Goal: Information Seeking & Learning: Learn about a topic

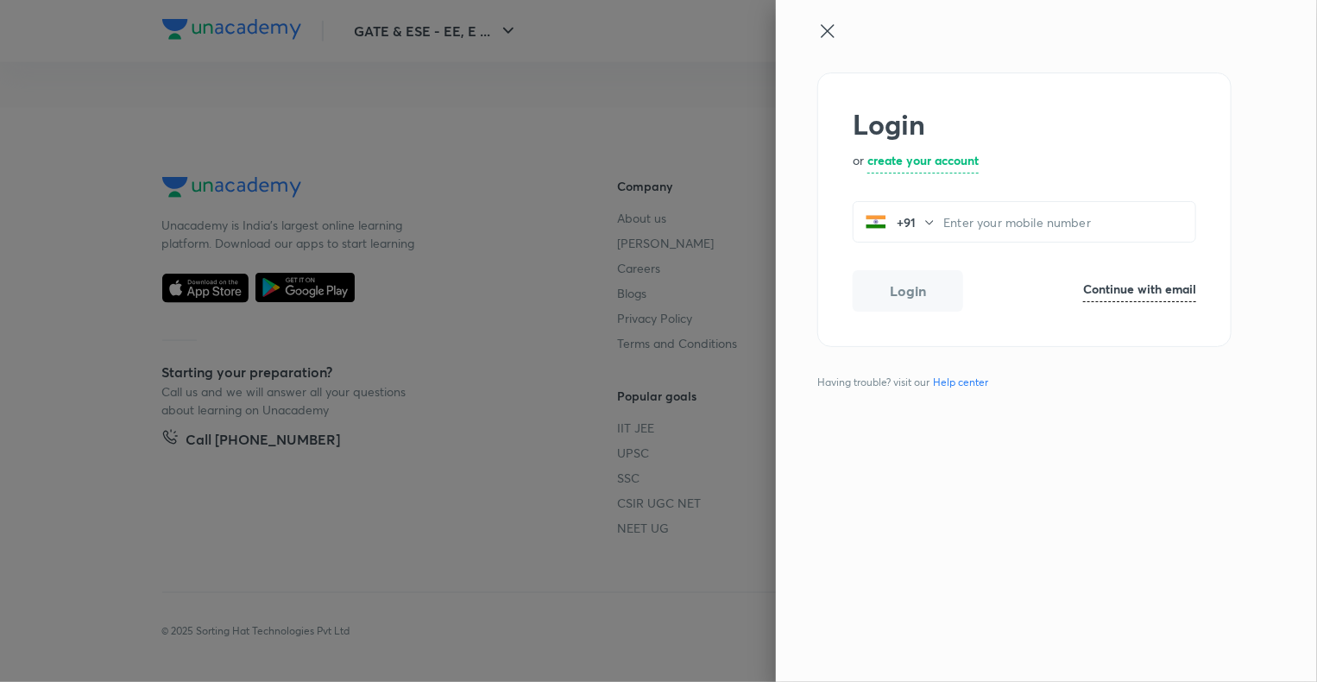
click at [827, 29] on icon at bounding box center [827, 30] width 13 height 13
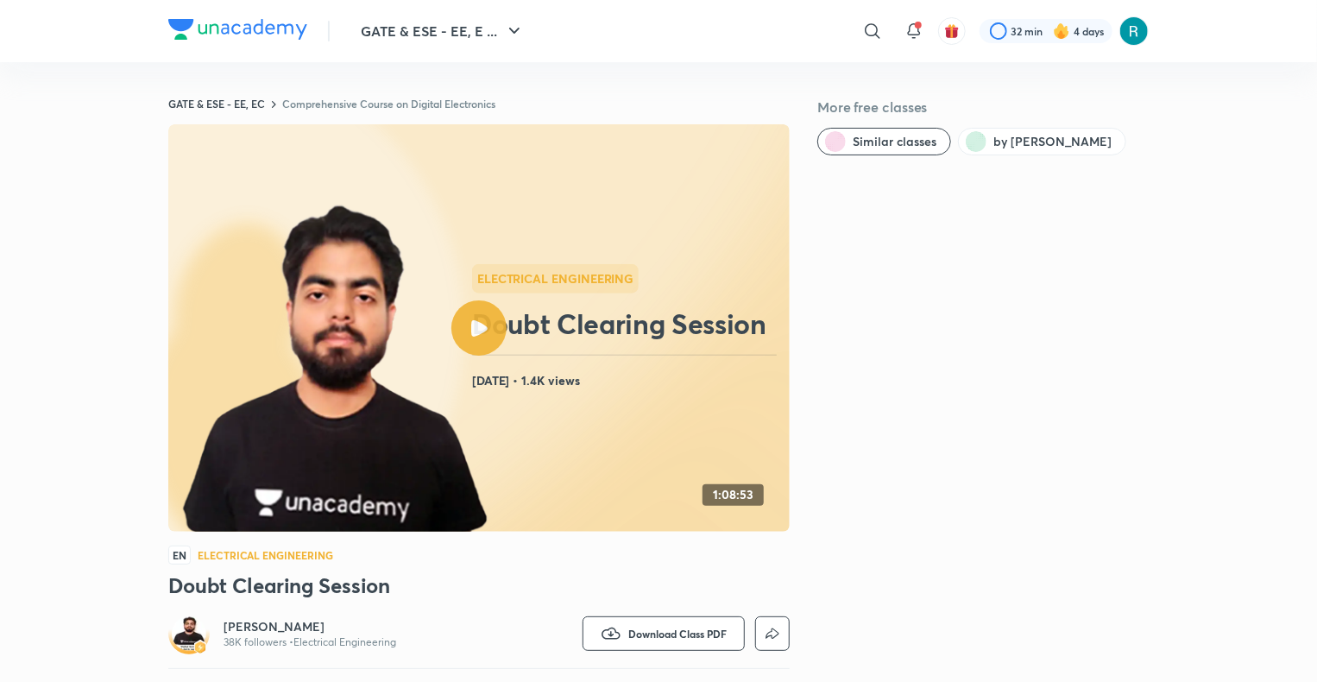
click at [380, 104] on link "Comprehensive Course on Digital Electronics" at bounding box center [388, 104] width 213 height 14
